Goal: Task Accomplishment & Management: Manage account settings

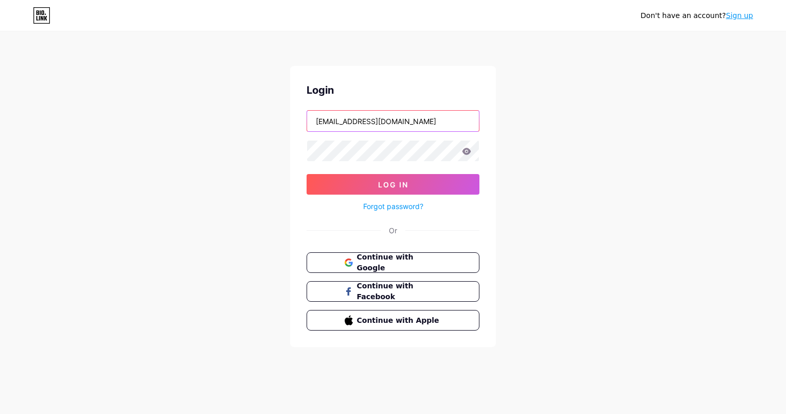
drag, startPoint x: 394, startPoint y: 119, endPoint x: 238, endPoint y: 123, distance: 155.9
click at [238, 123] on div "Don't have an account? Sign up Login [EMAIL_ADDRESS][DOMAIN_NAME] Log In Forgot…" at bounding box center [393, 190] width 786 height 380
type input "[EMAIL_ADDRESS][DOMAIN_NAME]"
click at [462, 150] on icon at bounding box center [466, 151] width 9 height 7
click at [275, 146] on div "Don't have an account? Sign up Login [EMAIL_ADDRESS][DOMAIN_NAME] Log In Forgot…" at bounding box center [393, 190] width 786 height 380
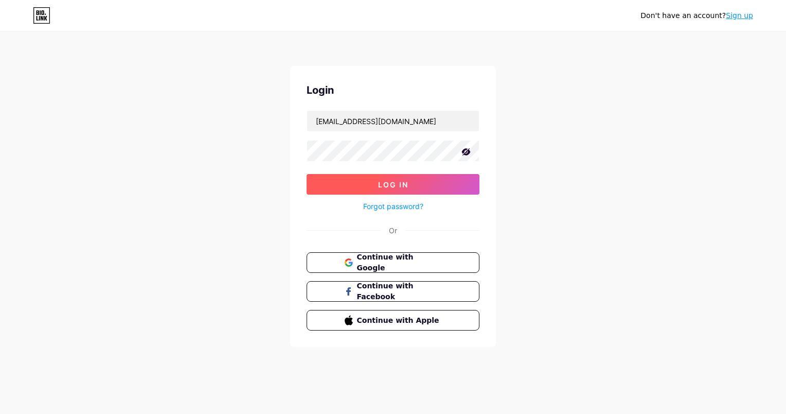
click at [311, 177] on button "Log In" at bounding box center [393, 184] width 173 height 21
